Goal: Task Accomplishment & Management: Manage account settings

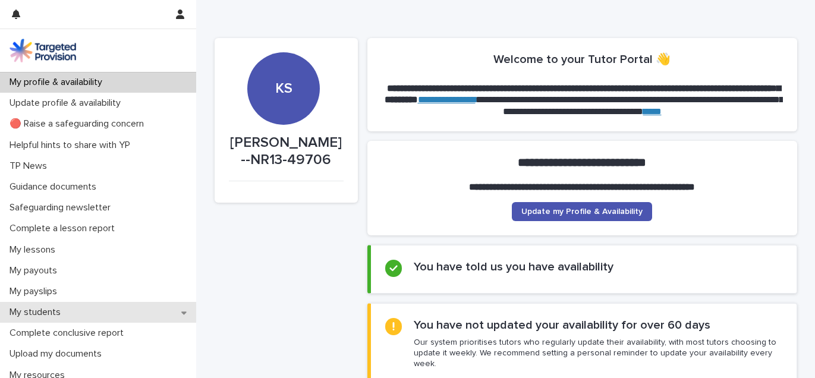
click at [46, 310] on p "My students" at bounding box center [37, 312] width 65 height 11
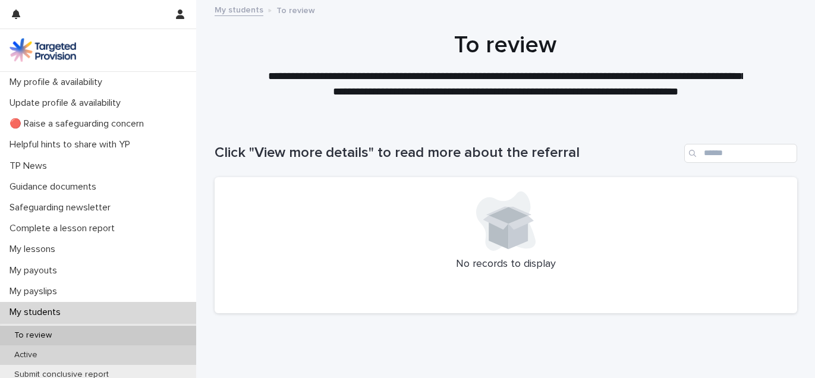
click at [52, 354] on div "Active" at bounding box center [98, 355] width 196 height 20
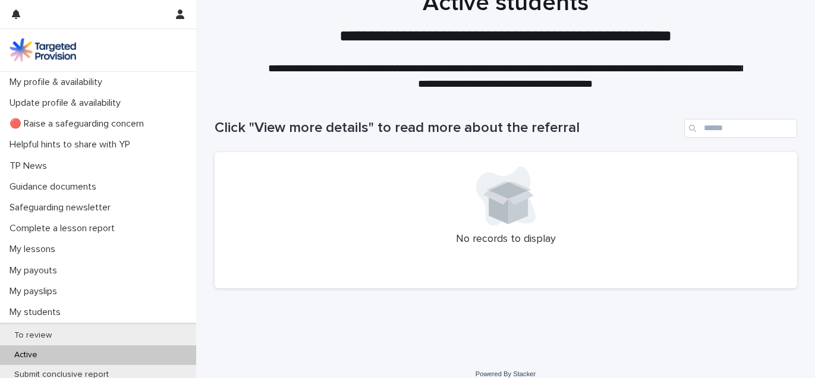
scroll to position [37, 0]
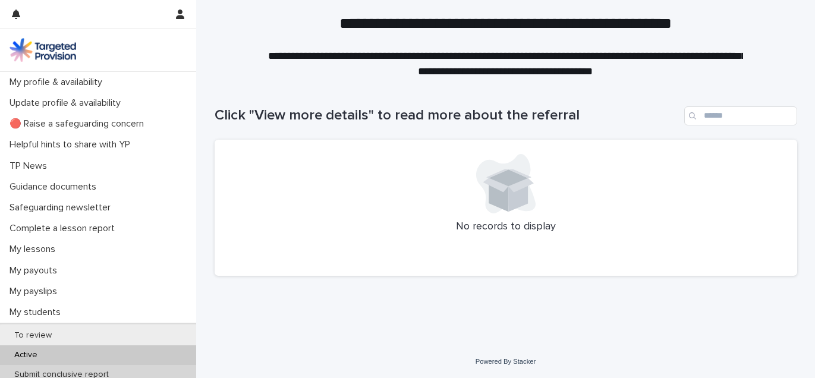
click at [58, 373] on p "Submit conclusive report" at bounding box center [62, 375] width 114 height 10
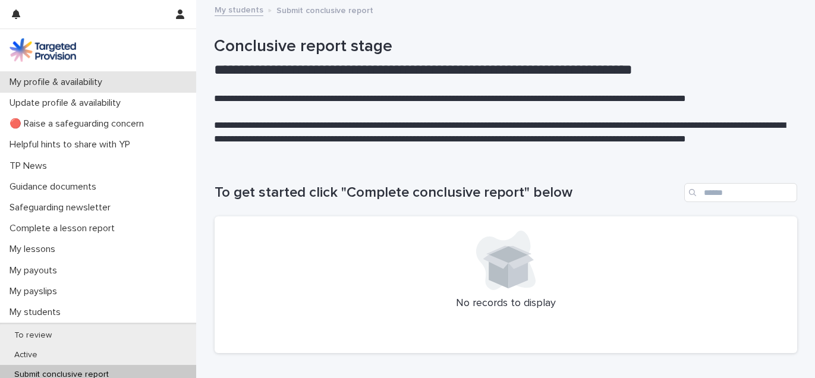
click at [70, 84] on p "My profile & availability" at bounding box center [58, 82] width 107 height 11
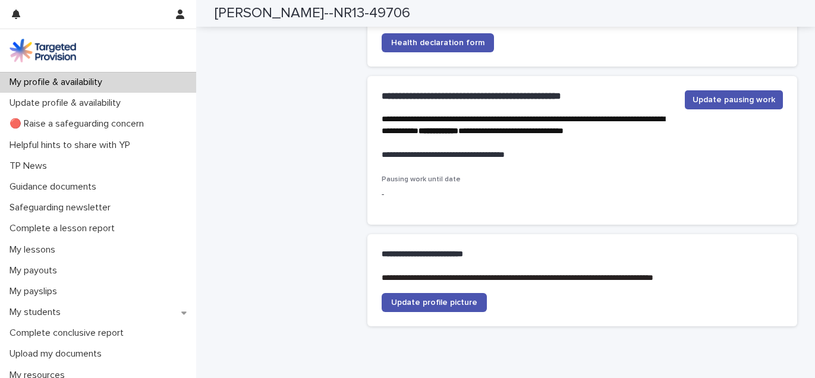
scroll to position [3061, 0]
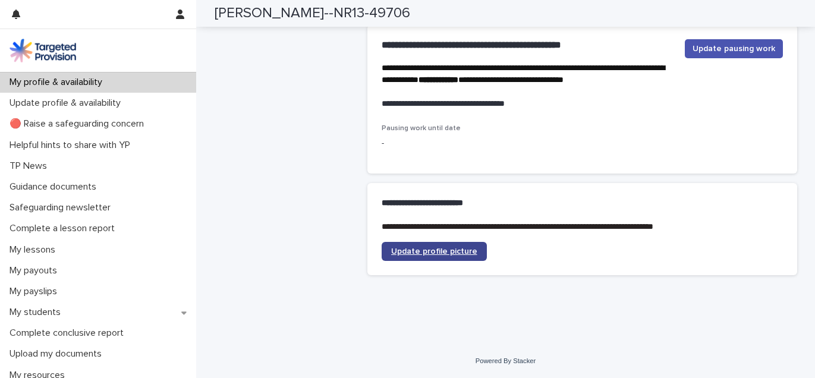
click at [450, 249] on span "Update profile picture" at bounding box center [434, 251] width 86 height 8
